Goal: Task Accomplishment & Management: Complete application form

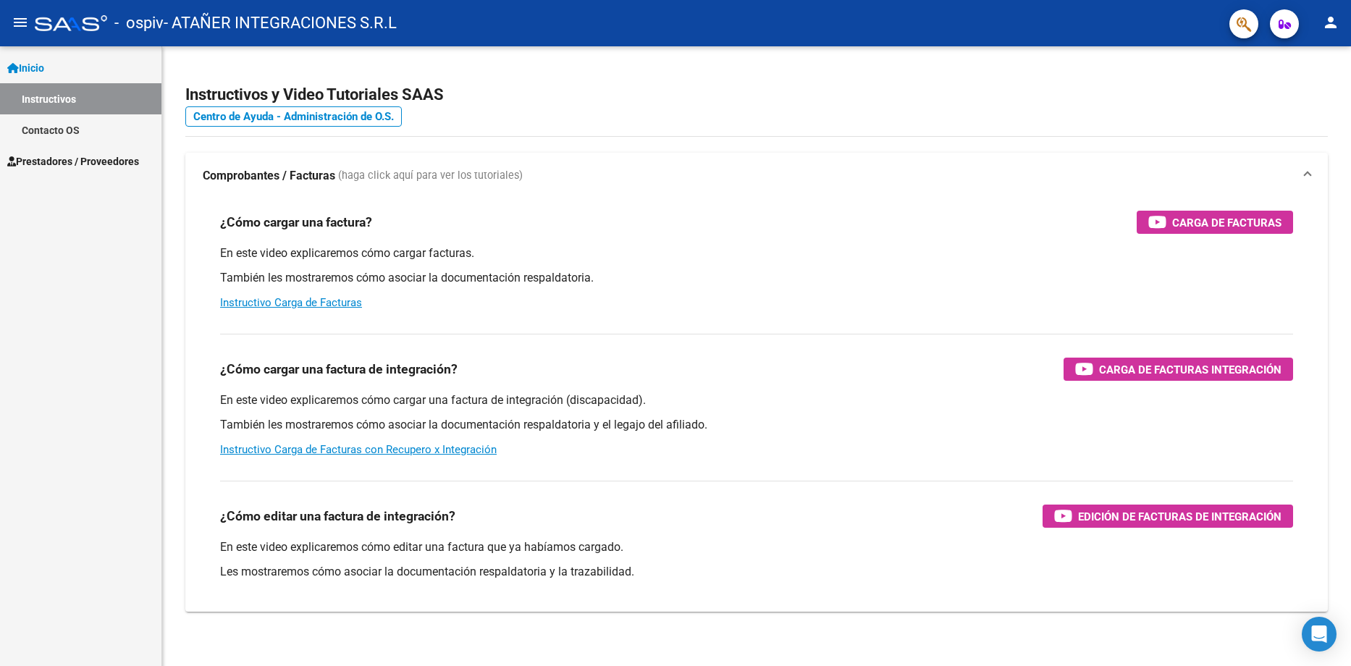
click at [43, 168] on span "Prestadores / Proveedores" at bounding box center [73, 161] width 132 height 16
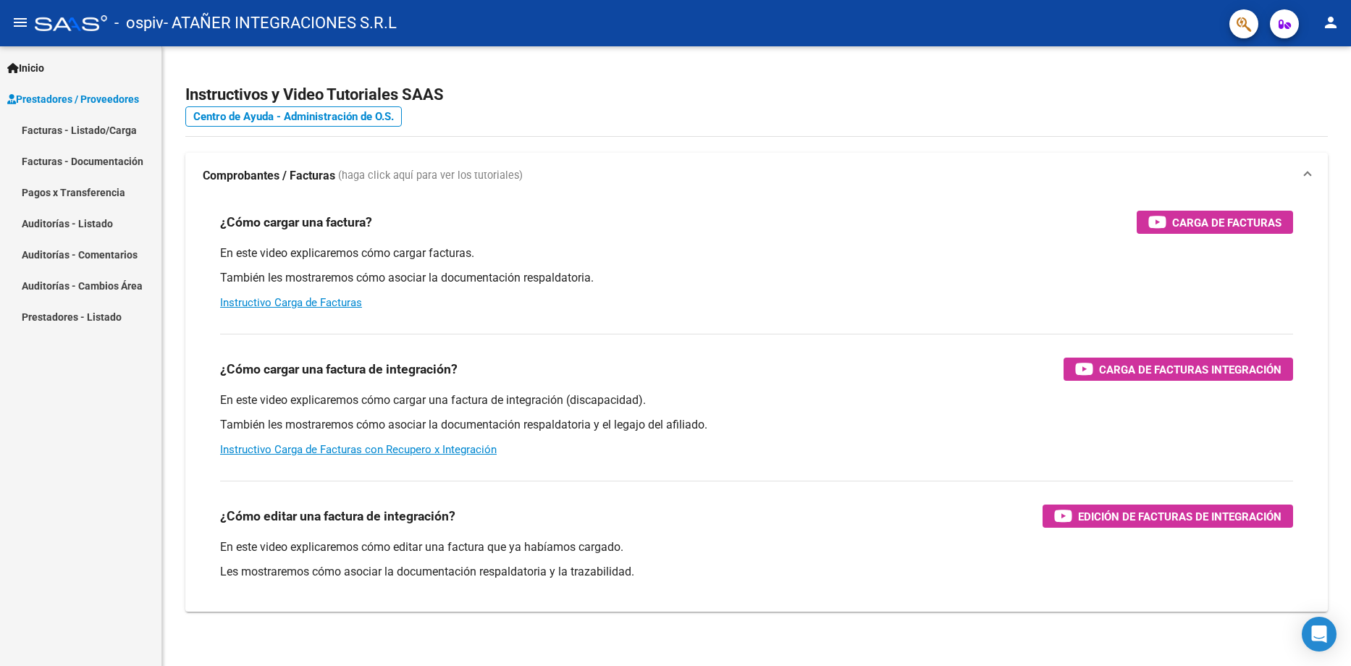
click at [59, 130] on link "Facturas - Listado/Carga" at bounding box center [80, 129] width 161 height 31
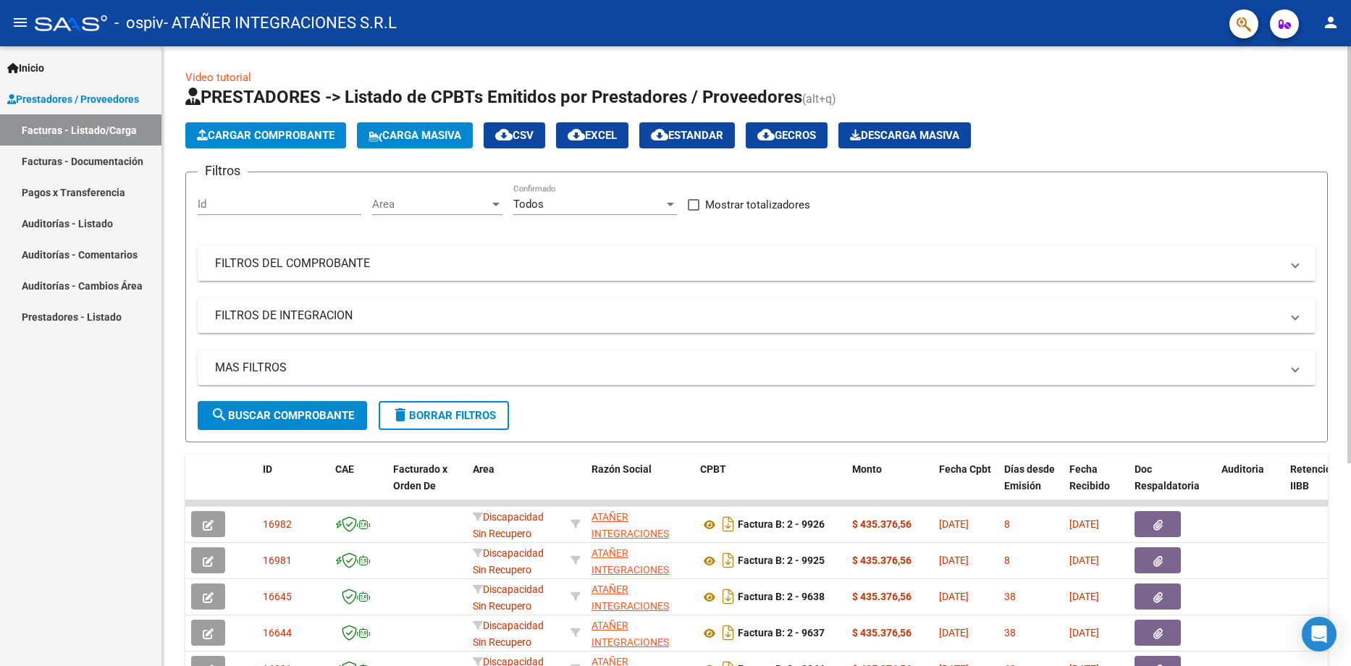
click at [254, 265] on mat-panel-title "FILTROS DEL COMPROBANTE" at bounding box center [747, 264] width 1065 height 16
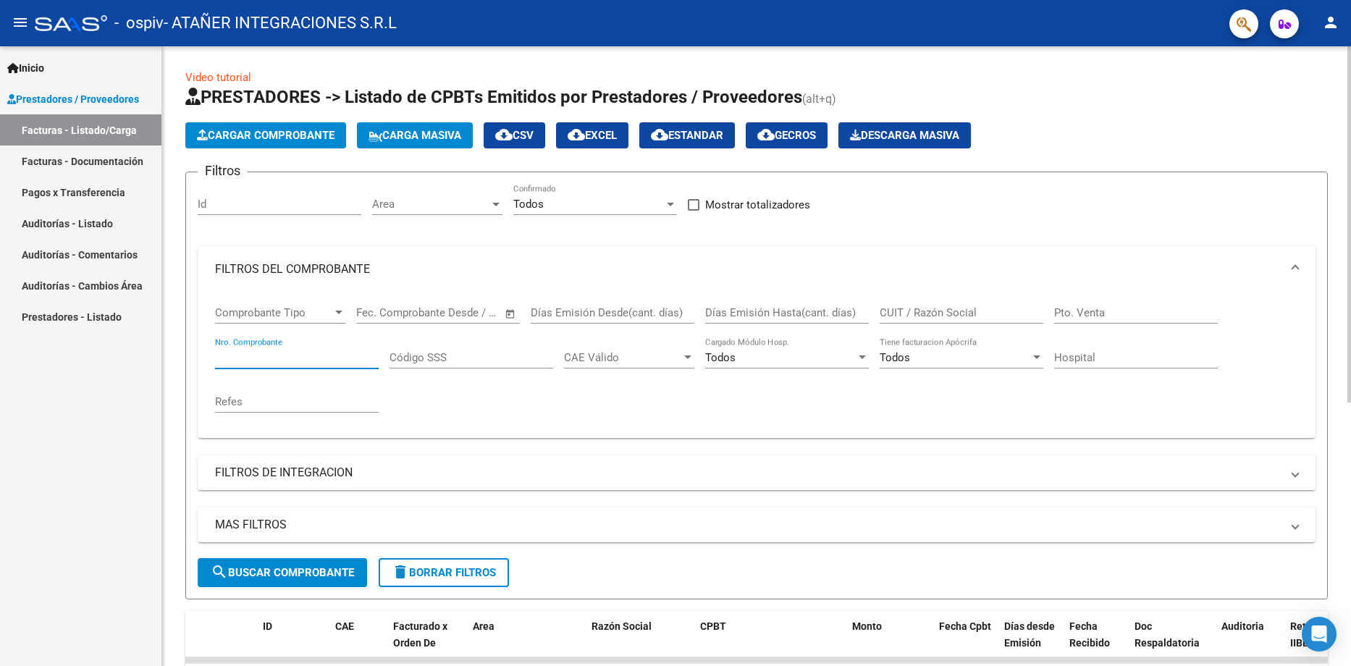
click at [252, 360] on input "Nro. Comprobante" at bounding box center [297, 357] width 164 height 13
type input "9196"
click at [277, 573] on span "search Buscar Comprobante" at bounding box center [282, 572] width 143 height 13
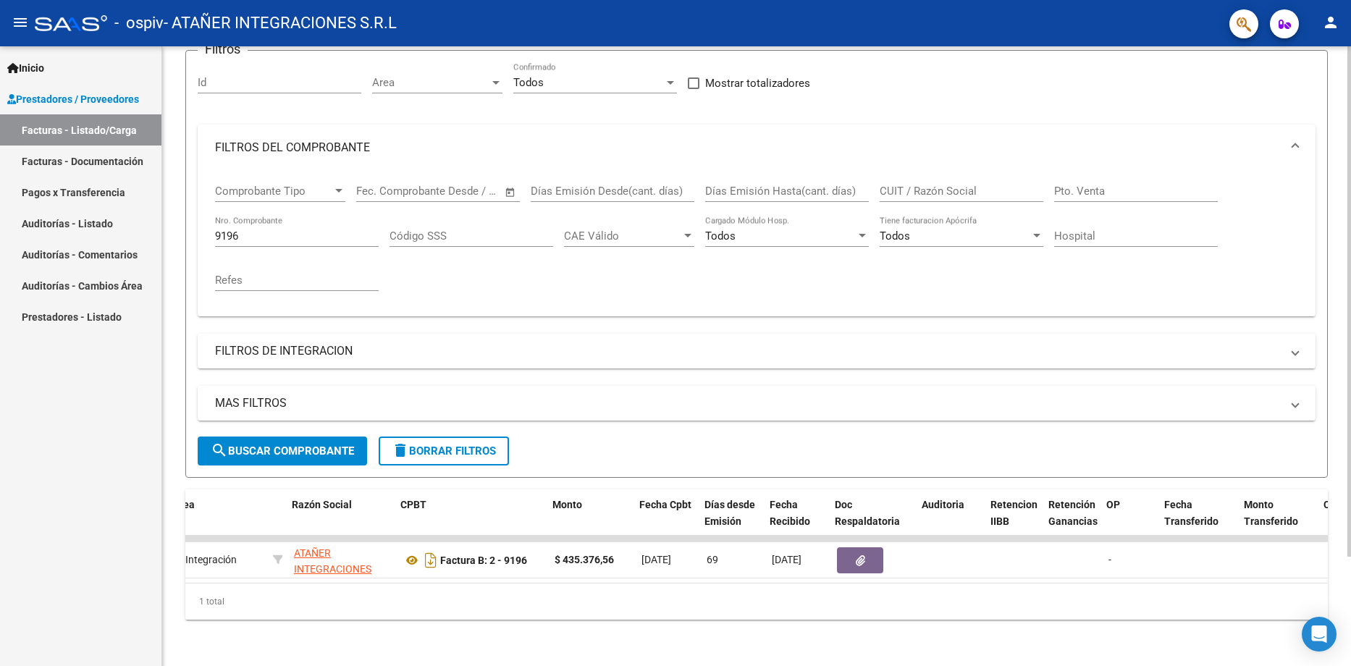
scroll to position [0, 300]
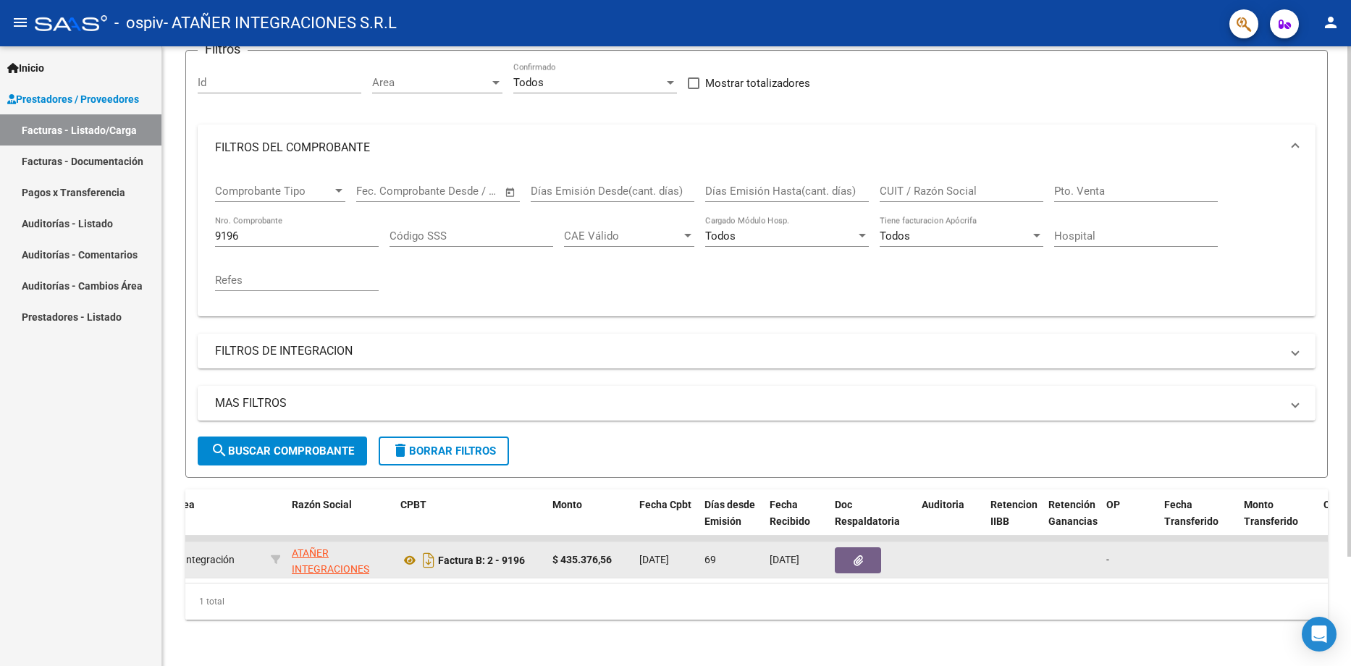
click at [864, 548] on button "button" at bounding box center [858, 560] width 46 height 26
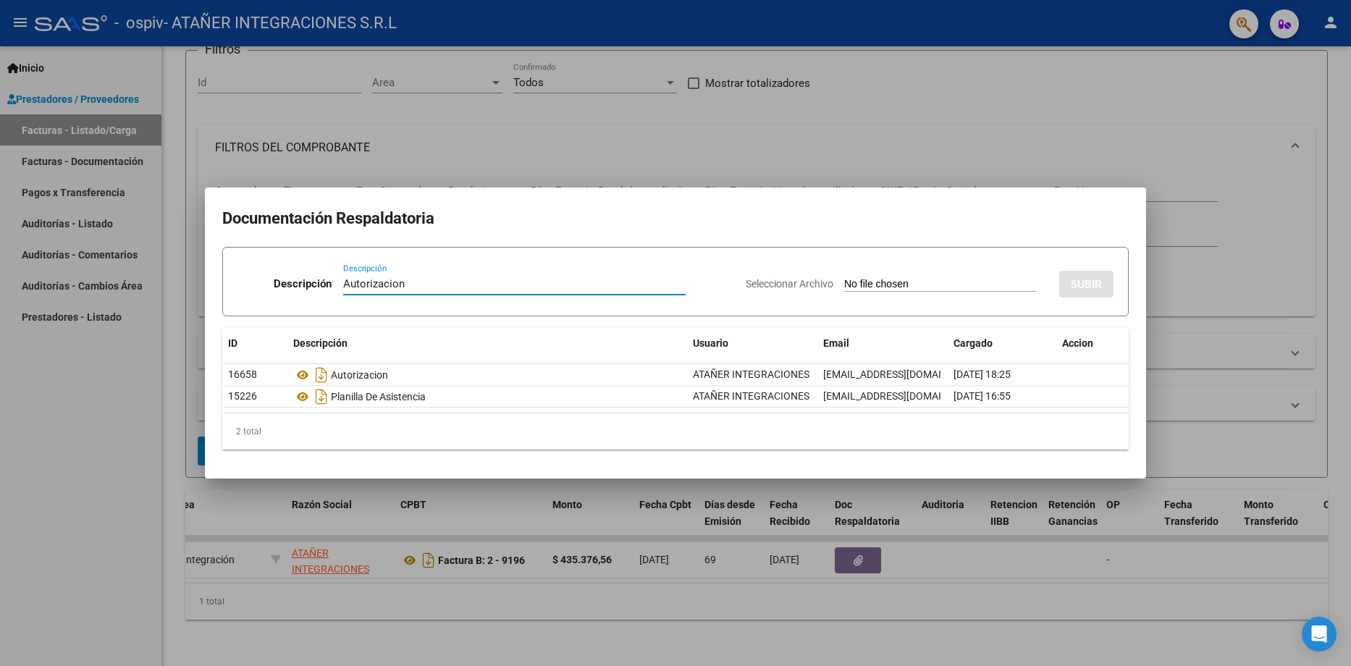
type input "Autorizacion"
click at [884, 286] on input "Seleccionar Archivo" at bounding box center [940, 285] width 192 height 14
type input "C:\fakepath\Autorizacion.pdf"
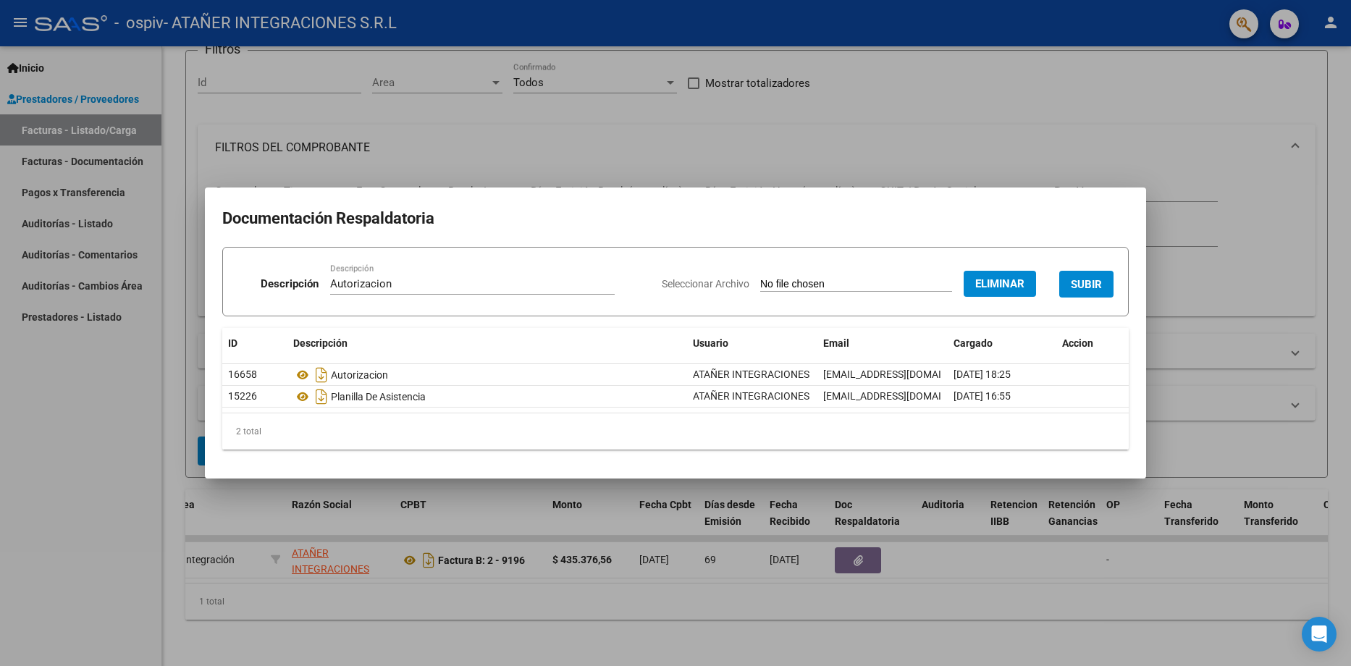
click at [1094, 282] on span "SUBIR" at bounding box center [1086, 284] width 31 height 13
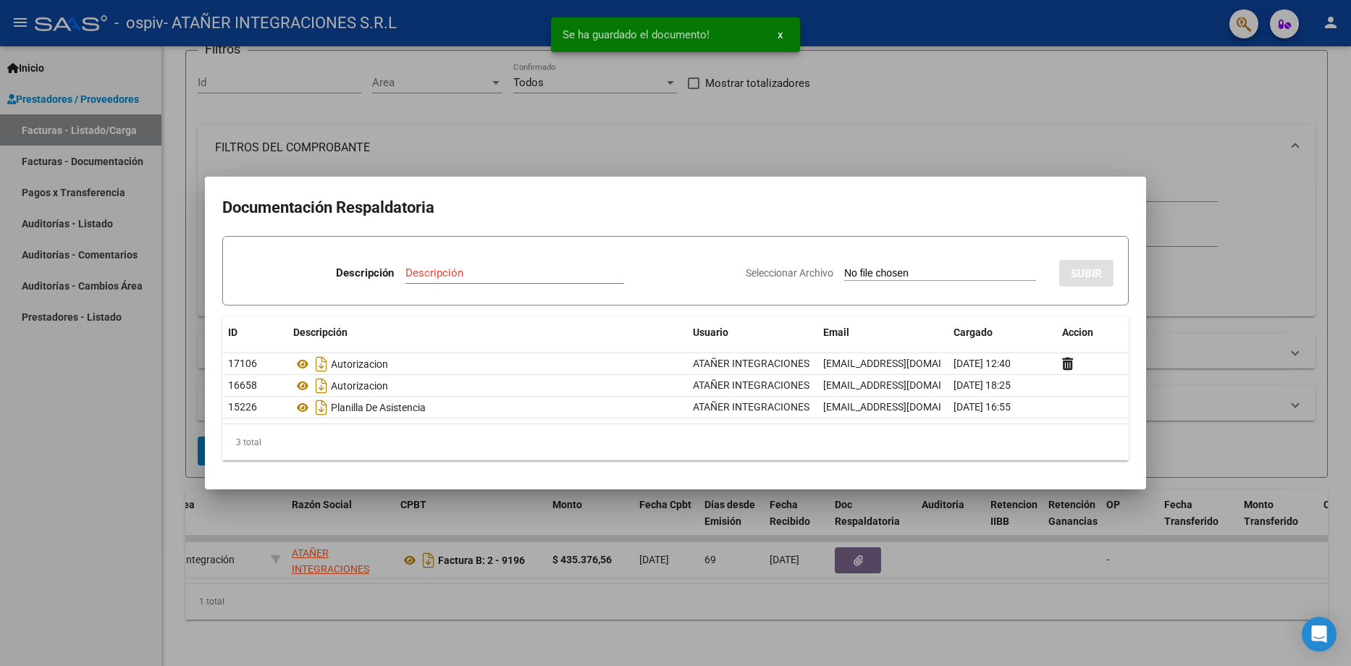
click at [1090, 144] on div at bounding box center [675, 333] width 1351 height 666
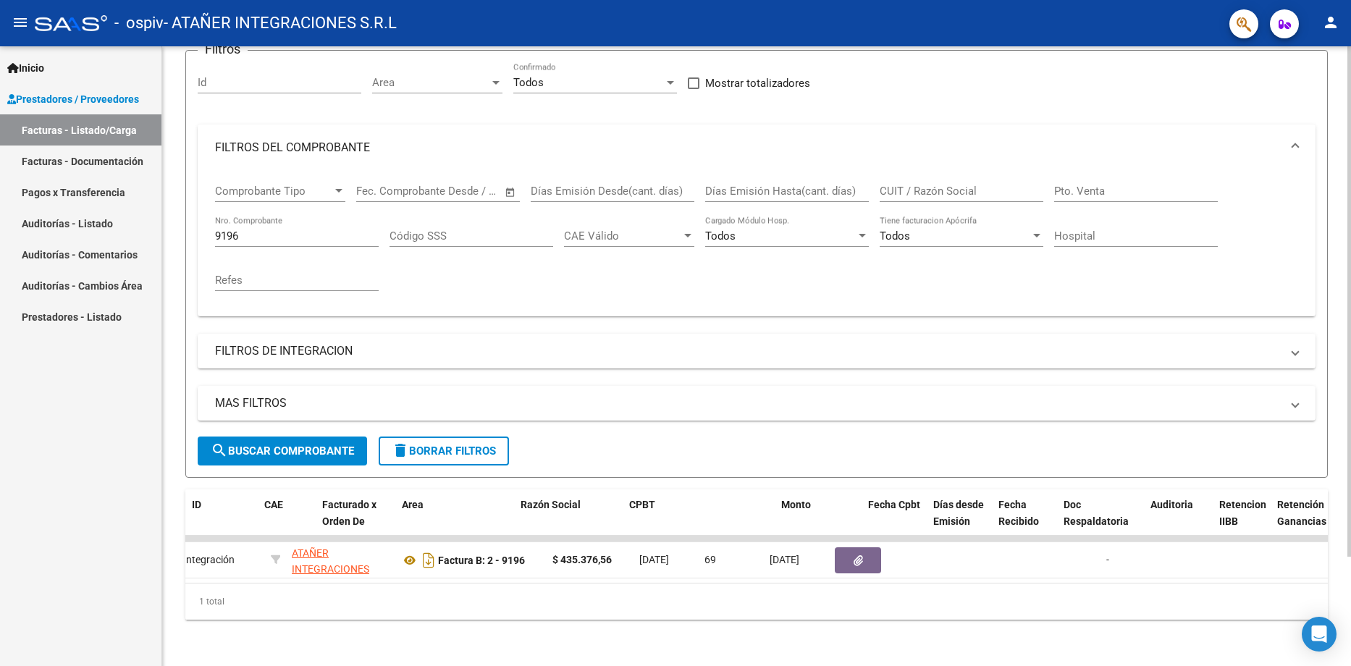
scroll to position [0, 0]
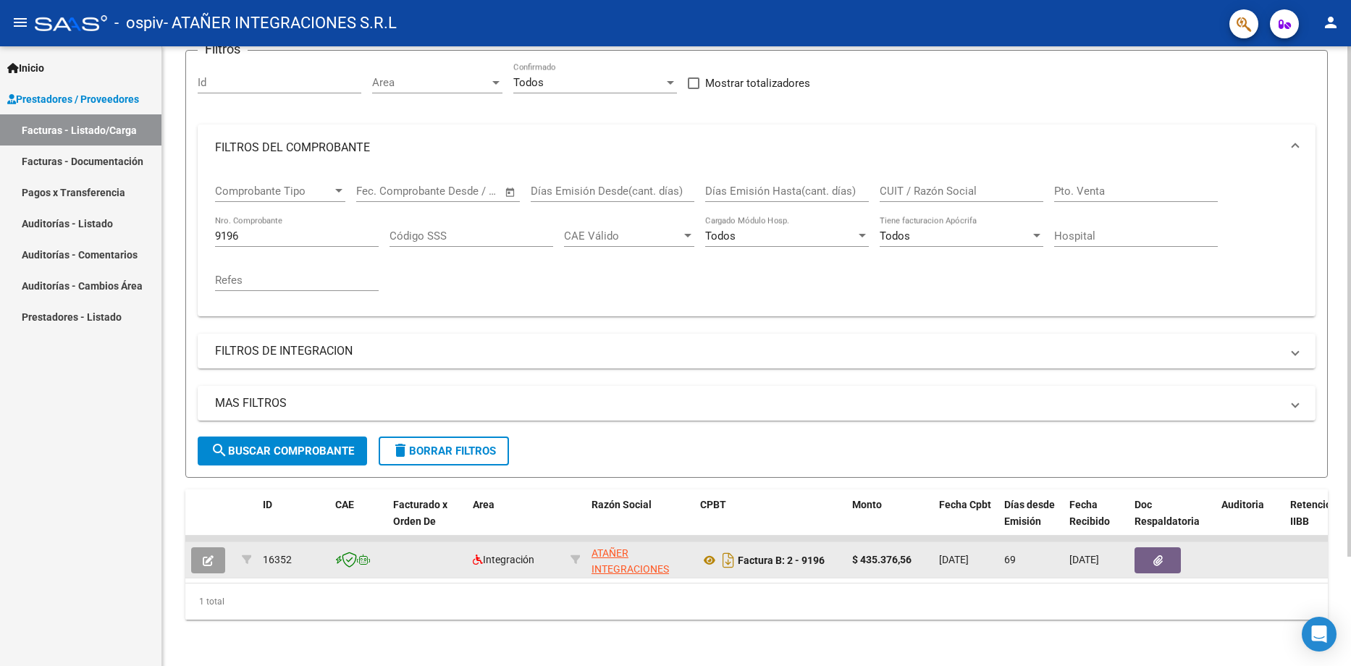
click at [211, 555] on icon "button" at bounding box center [208, 560] width 11 height 11
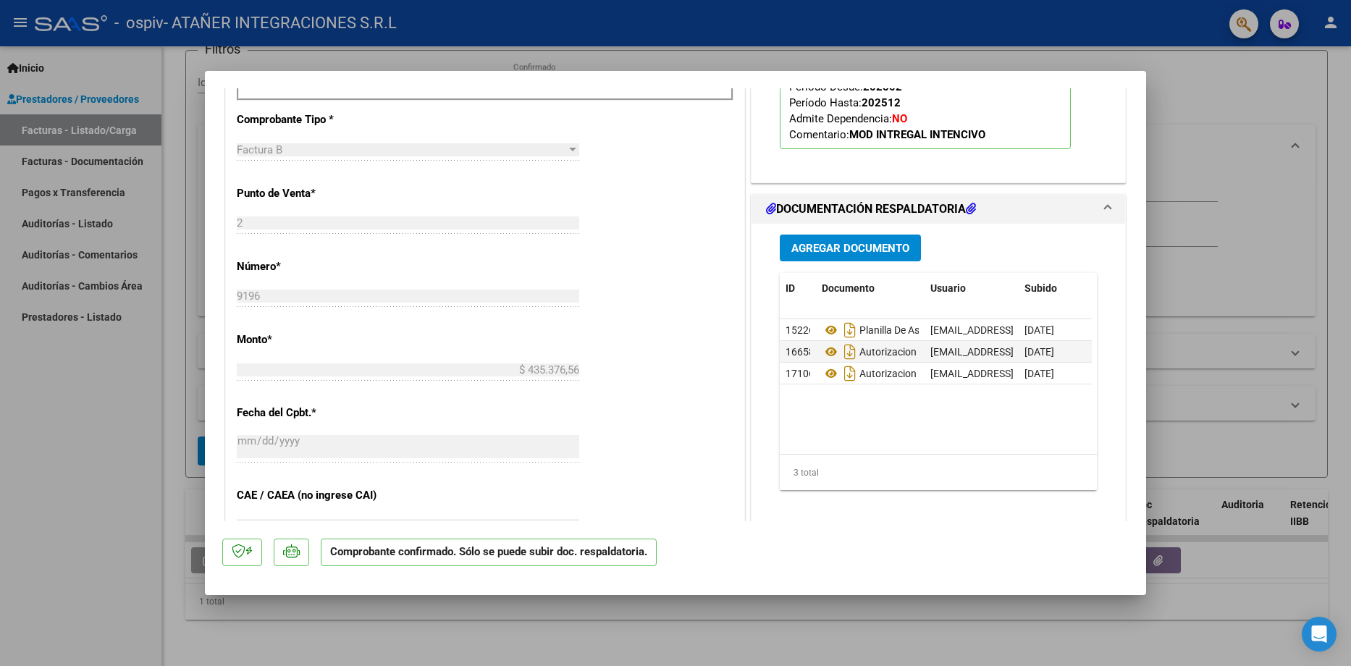
scroll to position [141, 0]
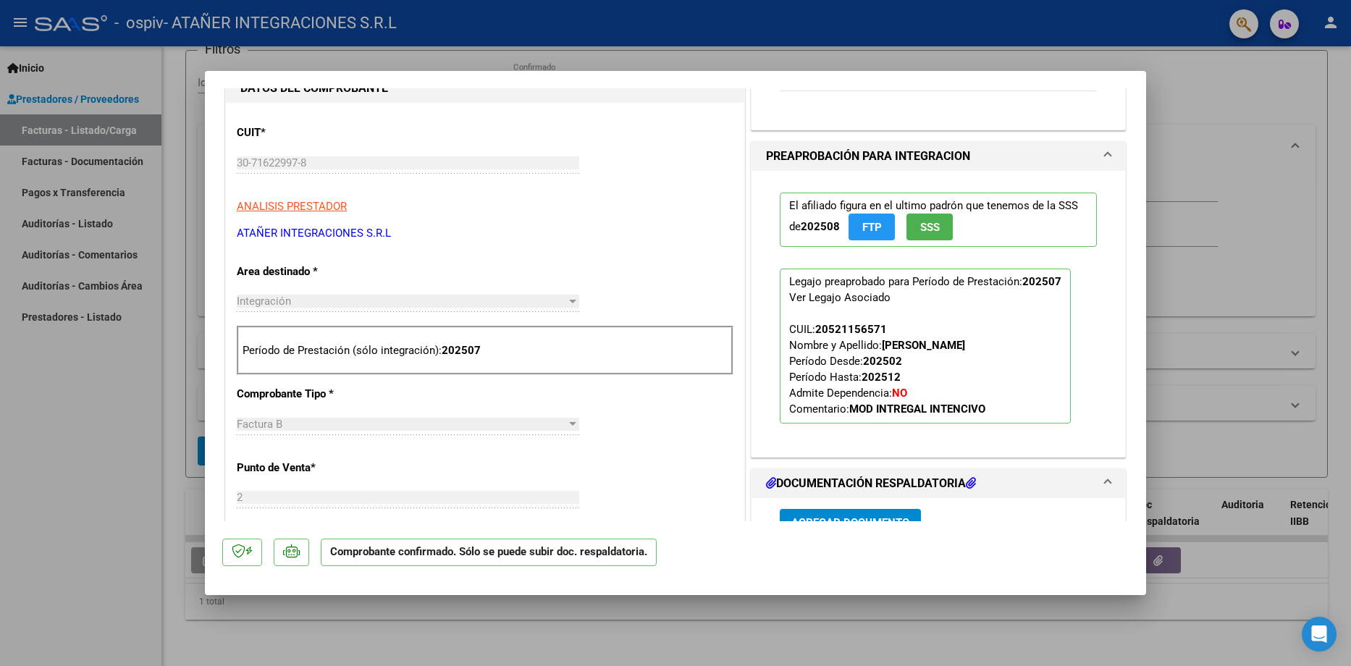
click at [1234, 232] on div at bounding box center [675, 333] width 1351 height 666
type input "$ 0,00"
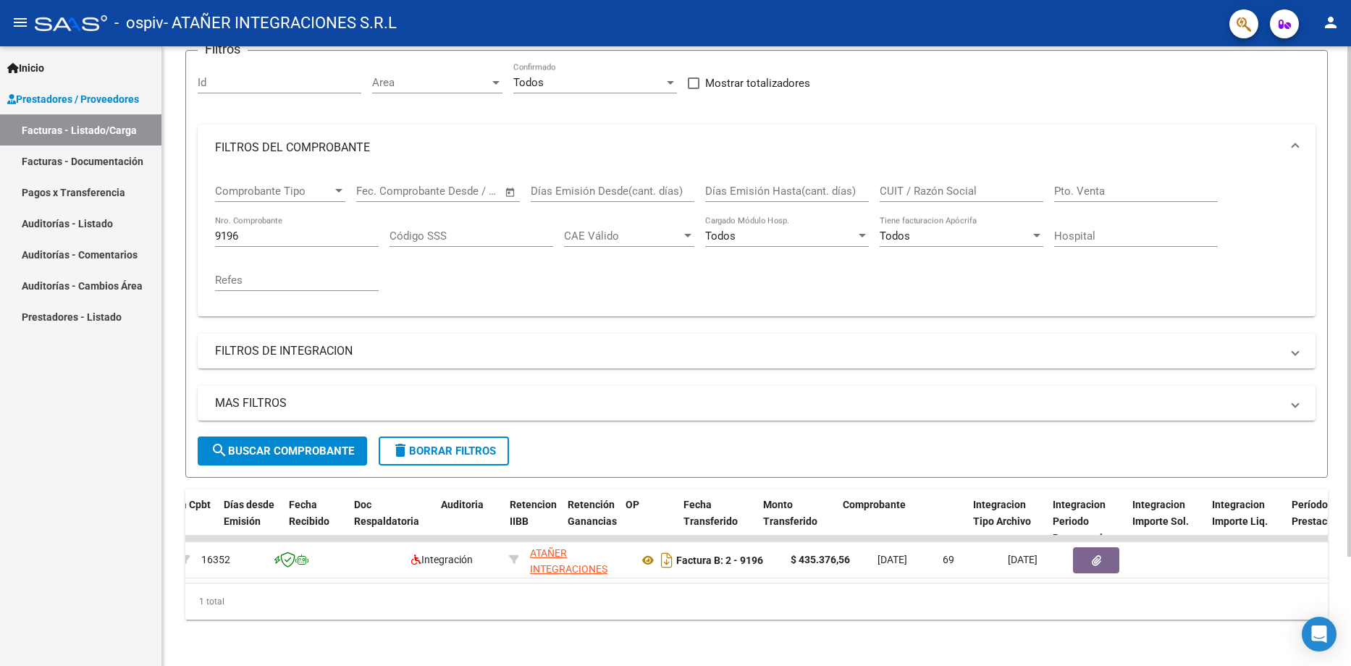
scroll to position [0, 0]
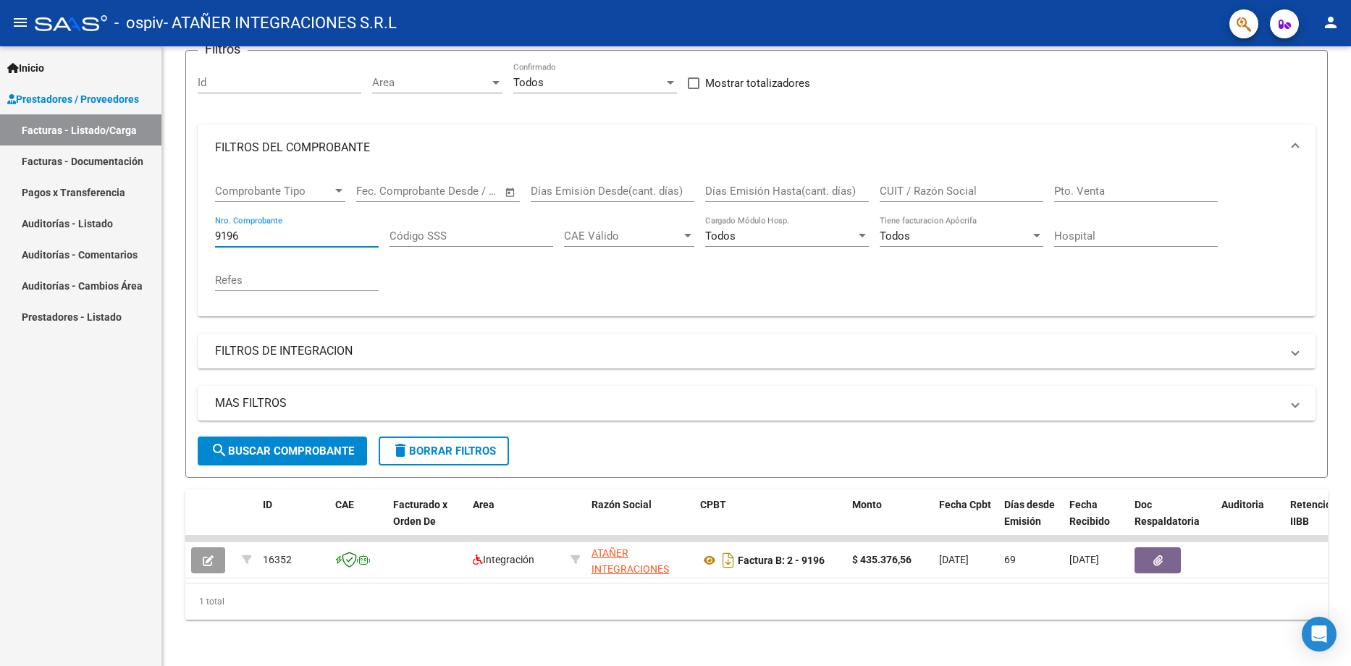
drag, startPoint x: 277, startPoint y: 224, endPoint x: 18, endPoint y: 250, distance: 260.4
click at [18, 250] on mat-sidenav-container "Inicio Instructivos Contacto OS Prestadores / Proveedores Facturas - Listado/Ca…" at bounding box center [675, 356] width 1351 height 620
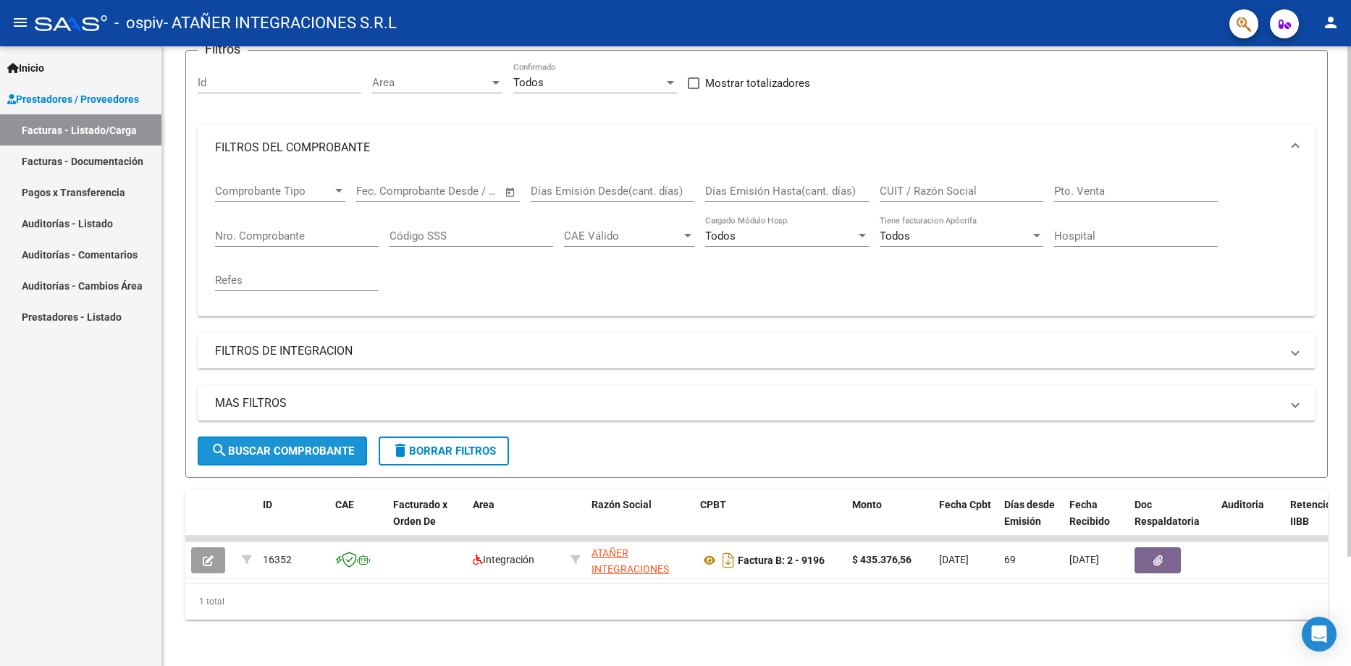
click at [334, 444] on span "search Buscar Comprobante" at bounding box center [282, 450] width 143 height 13
